Goal: Task Accomplishment & Management: Complete application form

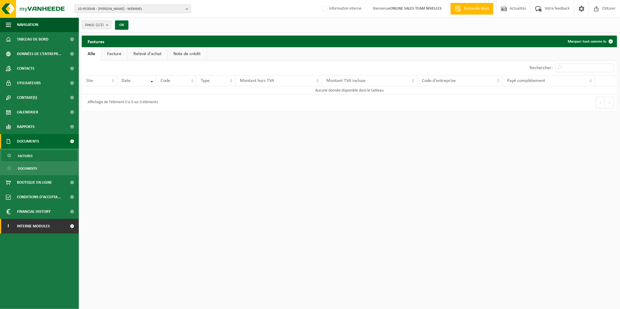
click at [62, 229] on link "I Interne modules" at bounding box center [39, 226] width 79 height 15
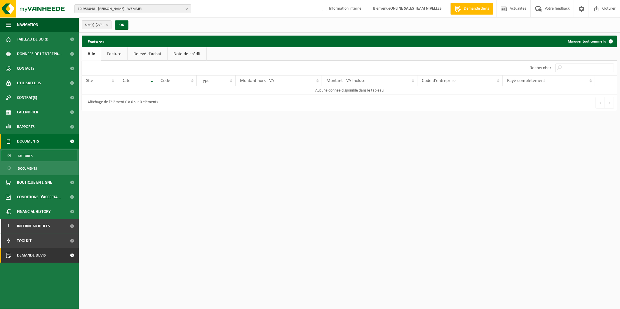
click at [56, 255] on link "Demande devis" at bounding box center [39, 255] width 79 height 15
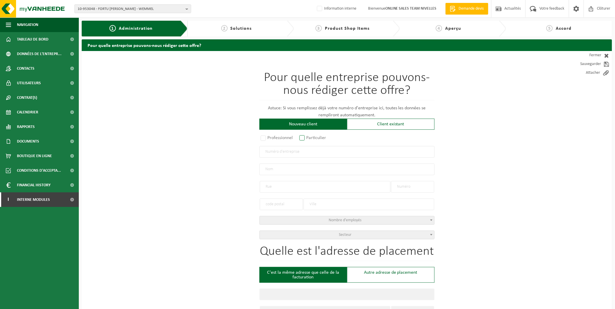
click at [304, 138] on label "Particulier" at bounding box center [313, 138] width 30 height 8
click at [308, 138] on input "Particulier" at bounding box center [310, 139] width 4 height 4
radio input "true"
select select "P"
select select "1707"
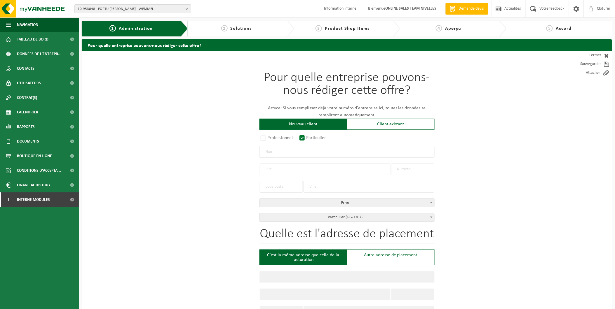
click at [290, 152] on input "text" at bounding box center [347, 152] width 175 height 12
type input "[PERSON_NAME]"
drag, startPoint x: 279, startPoint y: 168, endPoint x: 286, endPoint y: 168, distance: 6.7
click at [279, 168] on input "text" at bounding box center [325, 170] width 131 height 12
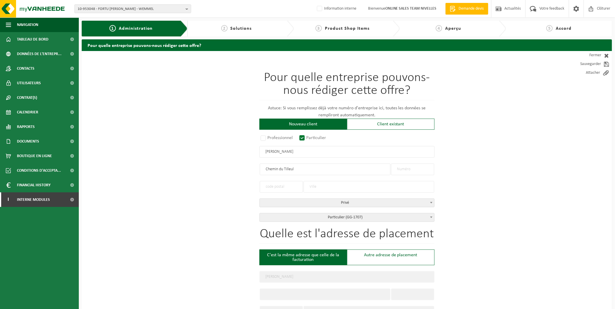
type input "Chemin du Tilleul"
type input "6"
type input "g"
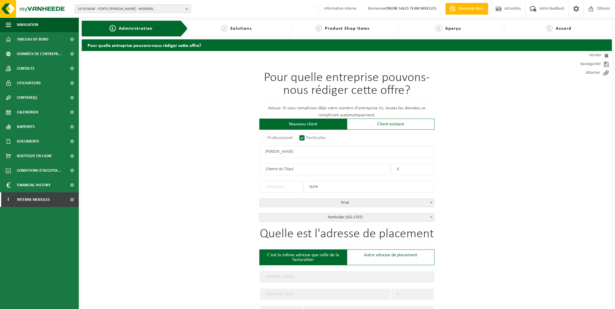
type input "LASNE"
type input "1380"
type input "LASNE"
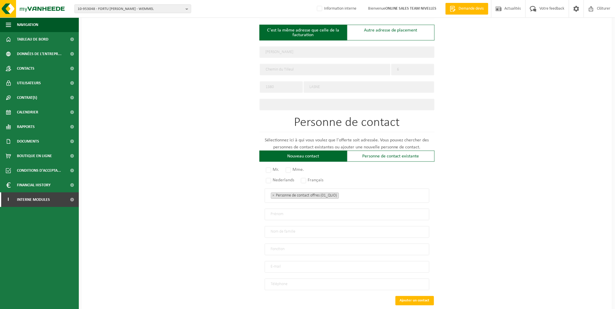
scroll to position [256, 0]
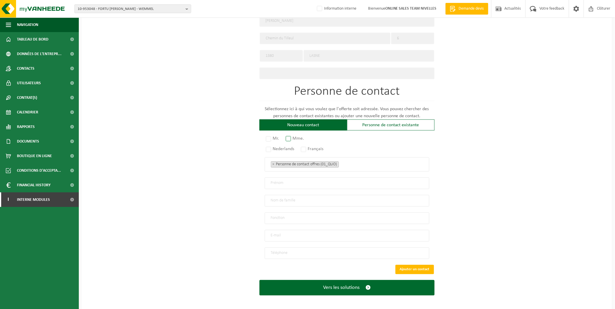
click at [290, 136] on label "Mme." at bounding box center [295, 139] width 21 height 8
radio input "true"
click at [304, 147] on label "Français" at bounding box center [313, 149] width 26 height 8
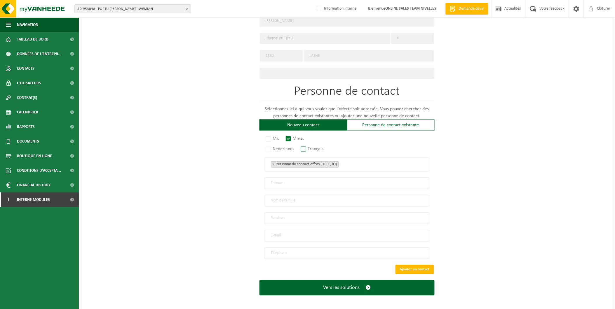
radio input "true"
click at [268, 180] on input "text" at bounding box center [347, 184] width 165 height 12
type input "Mariella"
type input "Pani"
type input "Particulier"
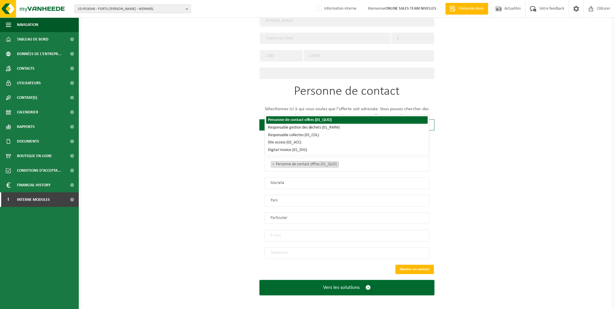
click at [282, 234] on input "email" at bounding box center [347, 236] width 165 height 12
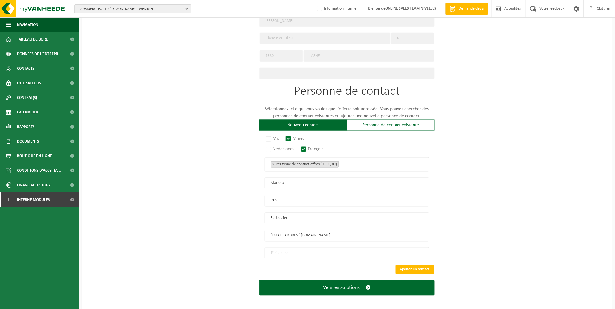
type input "lara.andredumont@gmail.com"
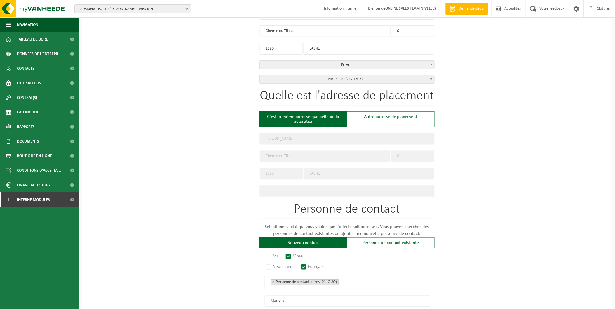
scroll to position [127, 0]
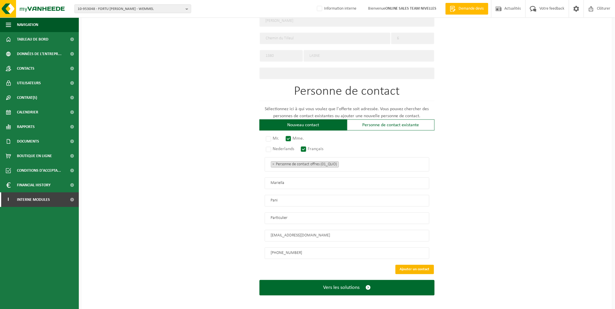
type input "+32 485 49 29 95"
click at [412, 265] on button "Ajouter un contact" at bounding box center [415, 269] width 39 height 9
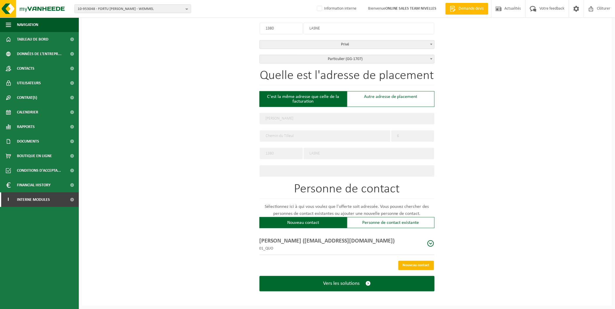
scroll to position [156, 0]
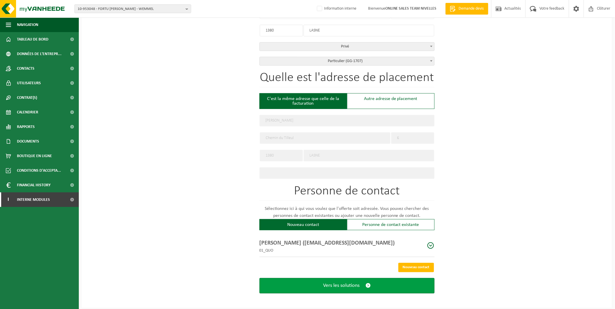
click at [363, 285] on button "Vers les solutions" at bounding box center [347, 286] width 175 height 15
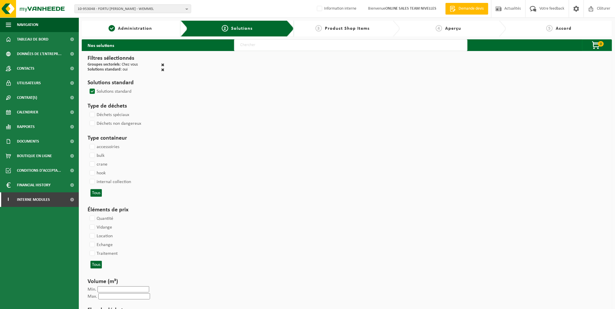
click at [260, 49] on input "text" at bounding box center [351, 45] width 234 height 12
type input "000291"
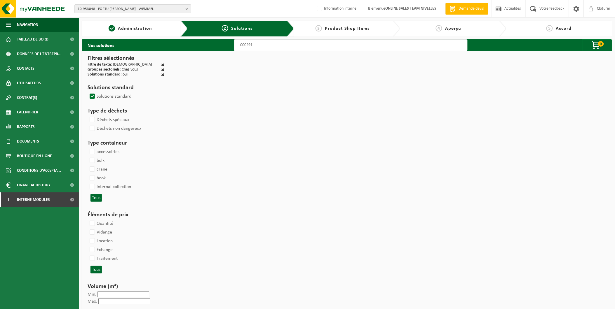
select select
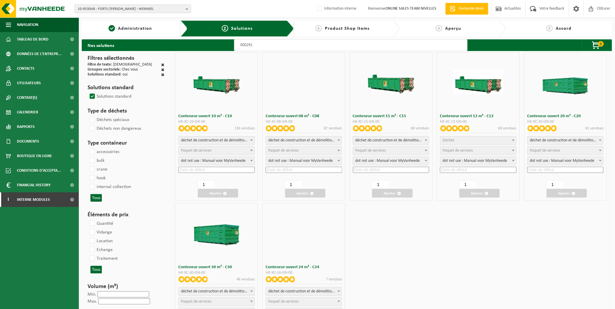
select select
select select "197"
select select
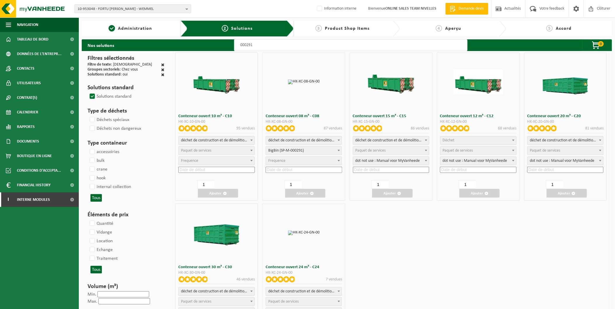
select select
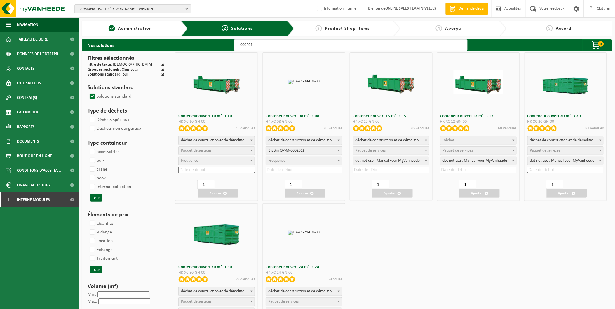
select select "197"
select select
select select "25"
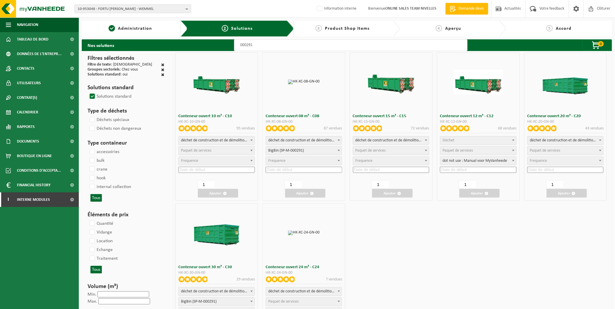
select select "197"
select select "25"
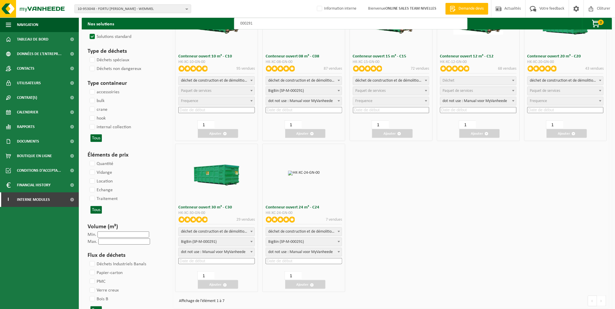
scroll to position [65, 0]
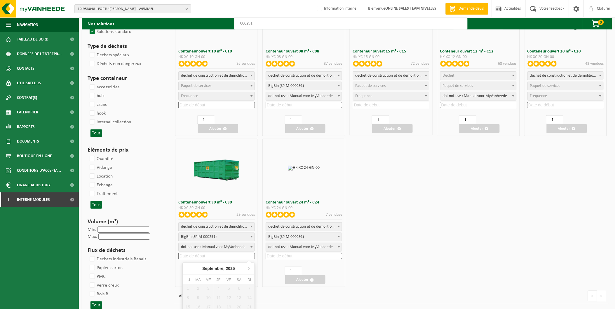
click at [194, 256] on input at bounding box center [216, 256] width 76 height 6
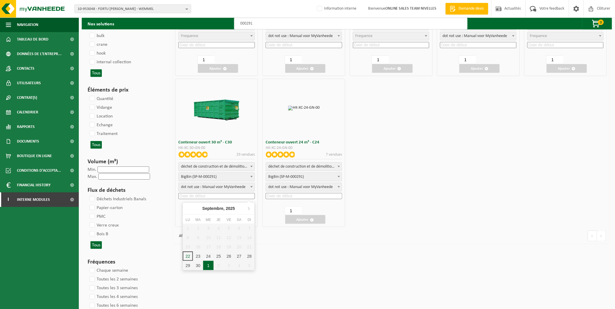
scroll to position [130, 0]
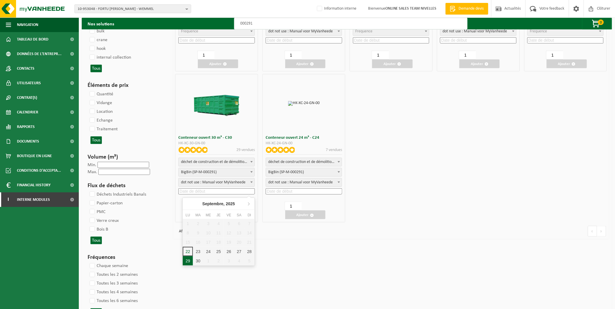
click at [188, 260] on div "29" at bounding box center [188, 261] width 10 height 9
type input "2025-09-29"
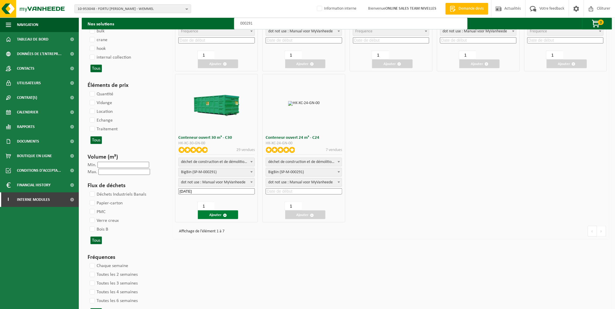
click at [209, 216] on button "Ajouter" at bounding box center [218, 215] width 40 height 9
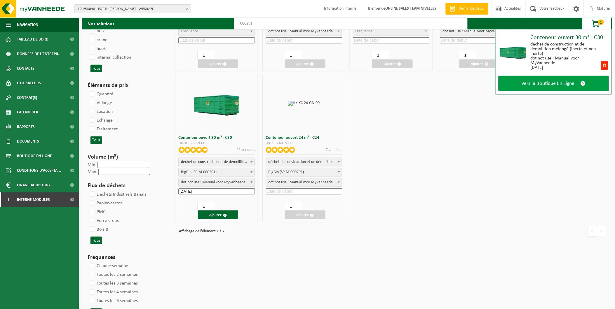
click at [555, 81] on span "Vers la Boutique En Ligne" at bounding box center [548, 84] width 53 height 6
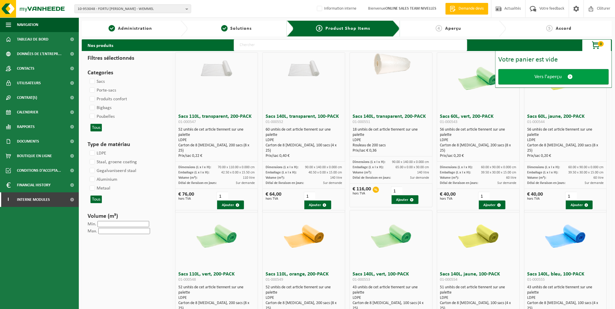
click at [558, 76] on span "Vers l'aperçu" at bounding box center [548, 77] width 27 height 6
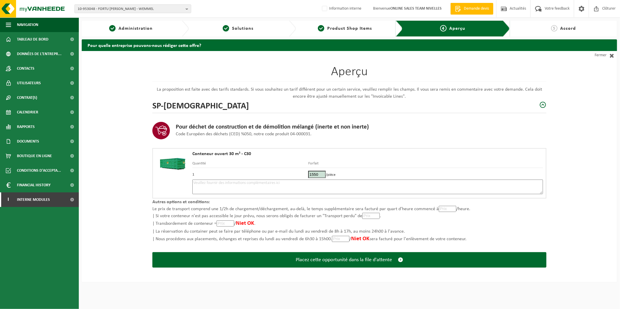
click at [258, 183] on textarea at bounding box center [367, 187] width 351 height 15
click at [221, 183] on textarea "Placement 29/09- Matinée" at bounding box center [367, 187] width 351 height 15
click at [263, 183] on textarea "Placement 29/09 - Matinée" at bounding box center [367, 187] width 351 height 15
drag, startPoint x: 312, startPoint y: 182, endPoint x: 255, endPoint y: 181, distance: 57.2
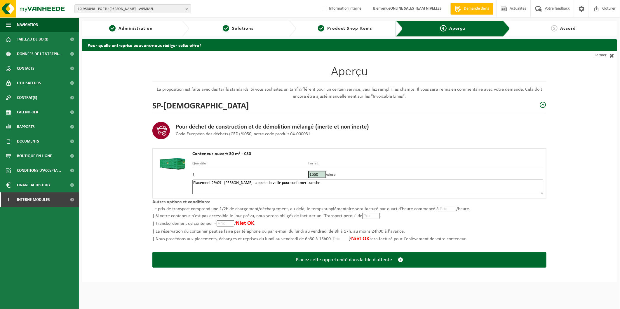
click at [255, 181] on textarea "Placement 29/09 - Matinée - appeler la veille pour confirmer tranche" at bounding box center [367, 187] width 351 height 15
click at [271, 183] on textarea "Placement 29/09 - Matinée - appeler la veille pour confirmer tranche" at bounding box center [367, 187] width 351 height 15
drag, startPoint x: 268, startPoint y: 182, endPoint x: 255, endPoint y: 186, distance: 13.0
click at [255, 186] on textarea "Placement 29/09 - Matinée - appeler la veille pour confirmer tranche" at bounding box center [367, 187] width 351 height 15
click at [313, 184] on textarea "Placement 29/09 - Matinée - appeler pour confirmer tranche" at bounding box center [367, 187] width 351 height 15
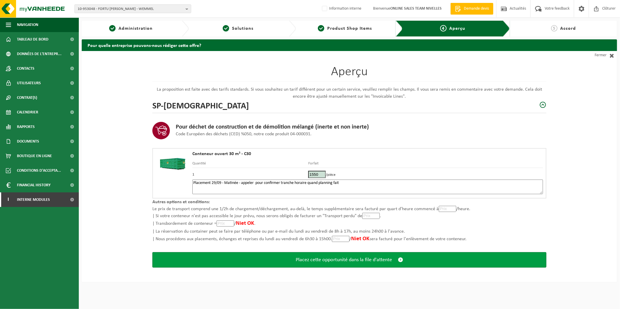
type textarea "Placement 29/09 - Matinée - appeler pour confirmer tranche horaire quand planni…"
click at [314, 255] on button "Placez cette opportunité dans la file d'attente" at bounding box center [349, 260] width 394 height 15
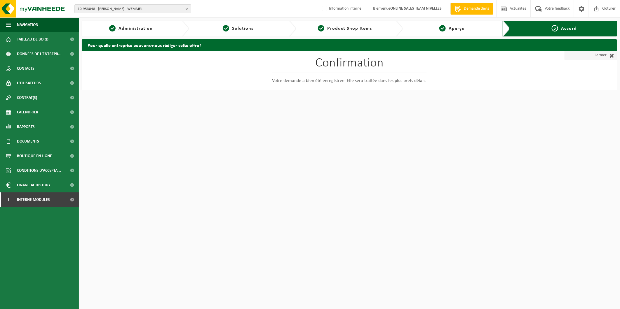
click at [613, 54] on span at bounding box center [611, 56] width 8 height 6
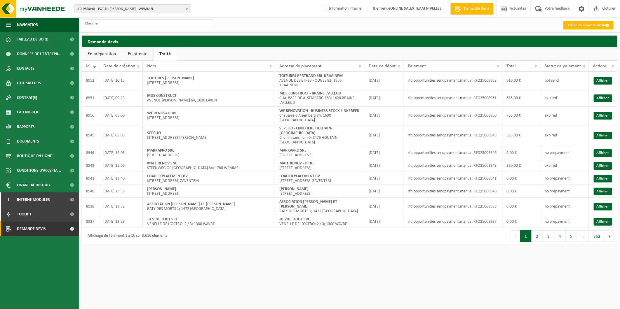
click at [129, 54] on link "En attente" at bounding box center [137, 53] width 31 height 13
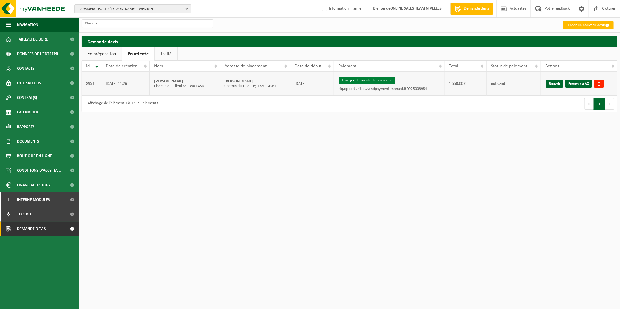
click at [365, 79] on button "Envoyer demande de paiement" at bounding box center [367, 81] width 56 height 8
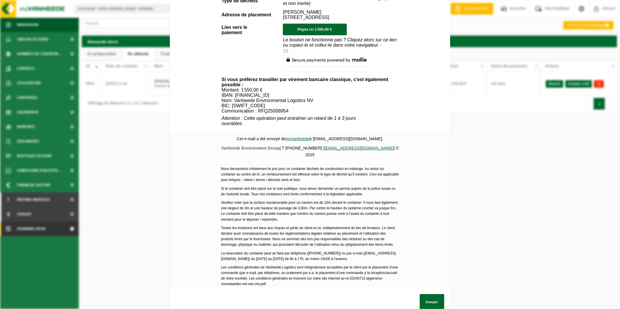
scroll to position [176, 0]
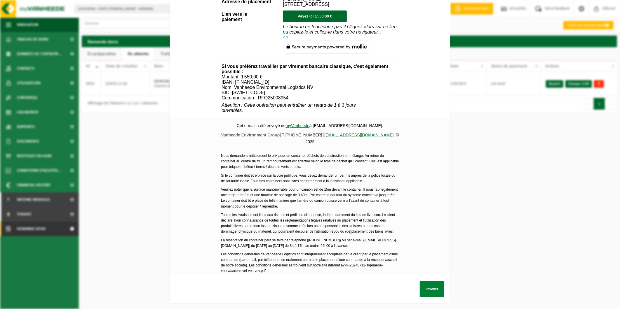
click at [436, 282] on button "Envoyer" at bounding box center [432, 289] width 25 height 16
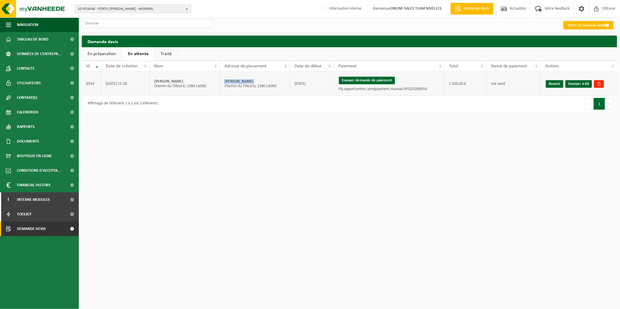
drag, startPoint x: 248, startPoint y: 82, endPoint x: 220, endPoint y: 84, distance: 27.8
click at [220, 84] on td "Pani Mariella Chemin du Tilleul 6; 1380 LASNE" at bounding box center [255, 84] width 70 height 24
copy strong "[PERSON_NAME]"
click at [579, 81] on link "Envoyer à AX" at bounding box center [578, 84] width 27 height 8
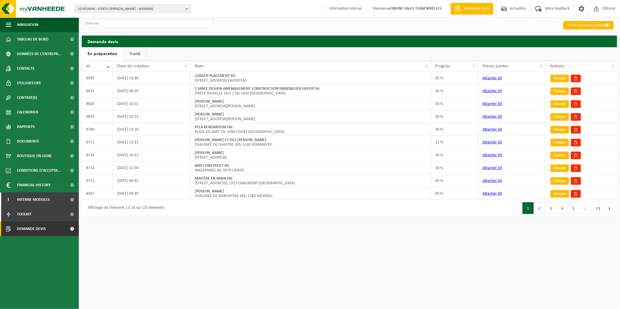
drag, startPoint x: 377, startPoint y: 285, endPoint x: 371, endPoint y: 281, distance: 7.0
click at [377, 285] on html "10-953048 - FORTU [PERSON_NAME] - WEMMEL 10-953048 - [GEOGRAPHIC_DATA][PERSON_N…" at bounding box center [310, 154] width 620 height 309
click at [139, 53] on link "Traité" at bounding box center [134, 53] width 23 height 13
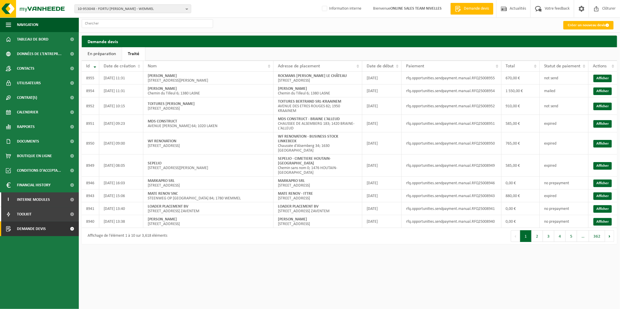
click at [412, 291] on html "10-953048 - FORTU [PERSON_NAME] - WEMMEL 10-953048 - [GEOGRAPHIC_DATA][PERSON_N…" at bounding box center [310, 154] width 620 height 309
